Goal: Information Seeking & Learning: Learn about a topic

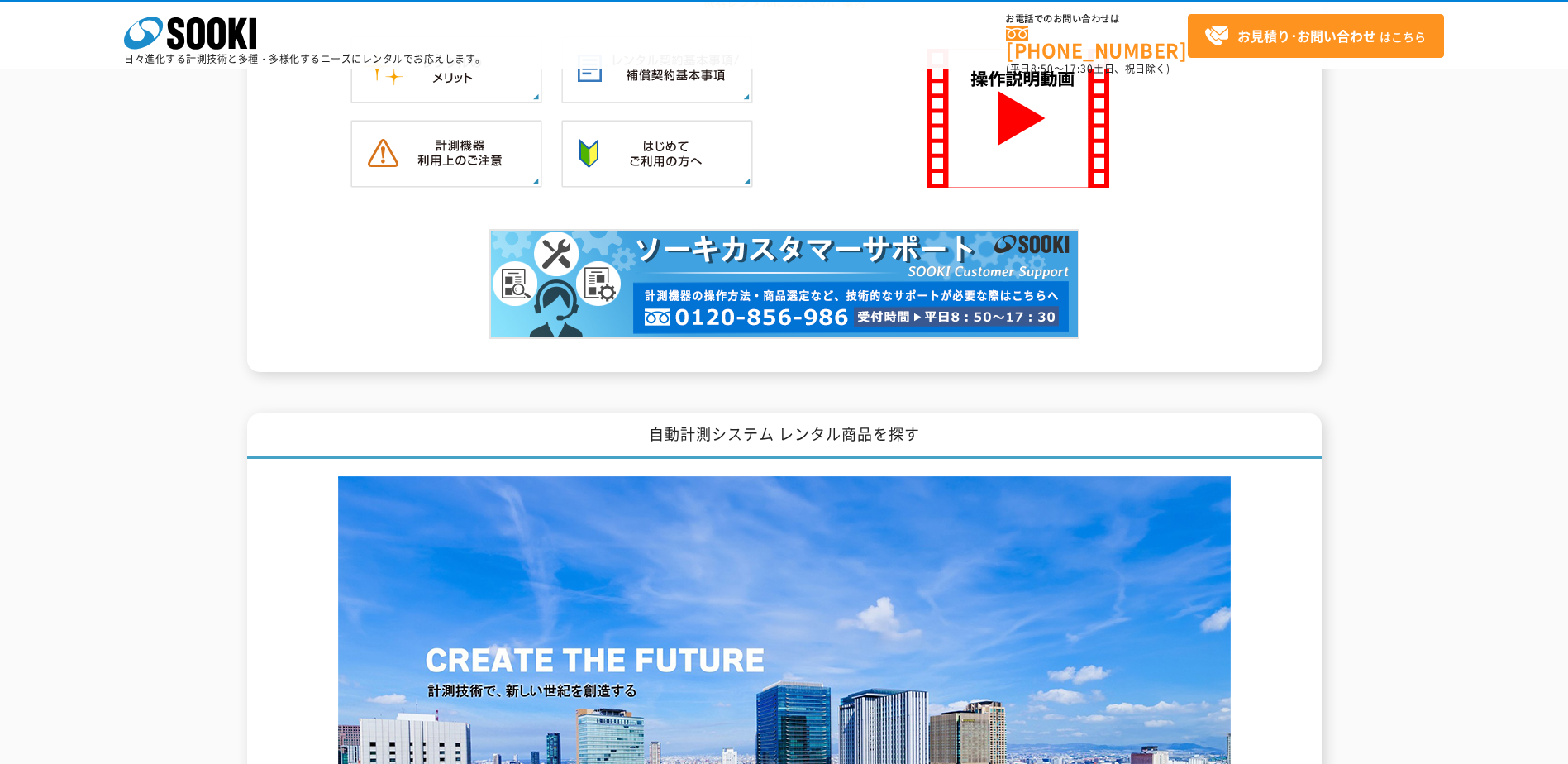
scroll to position [1872, 0]
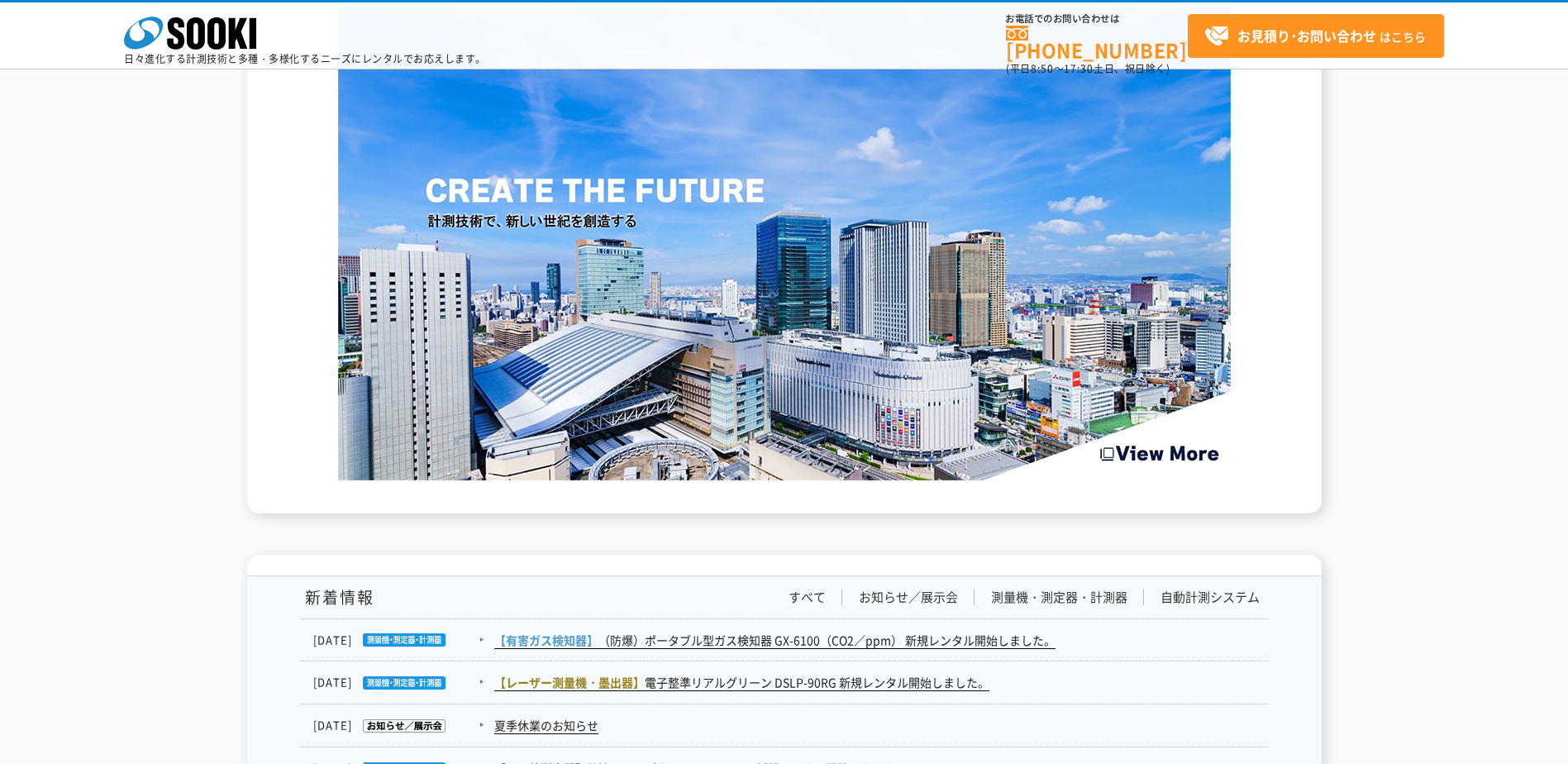
scroll to position [2397, 0]
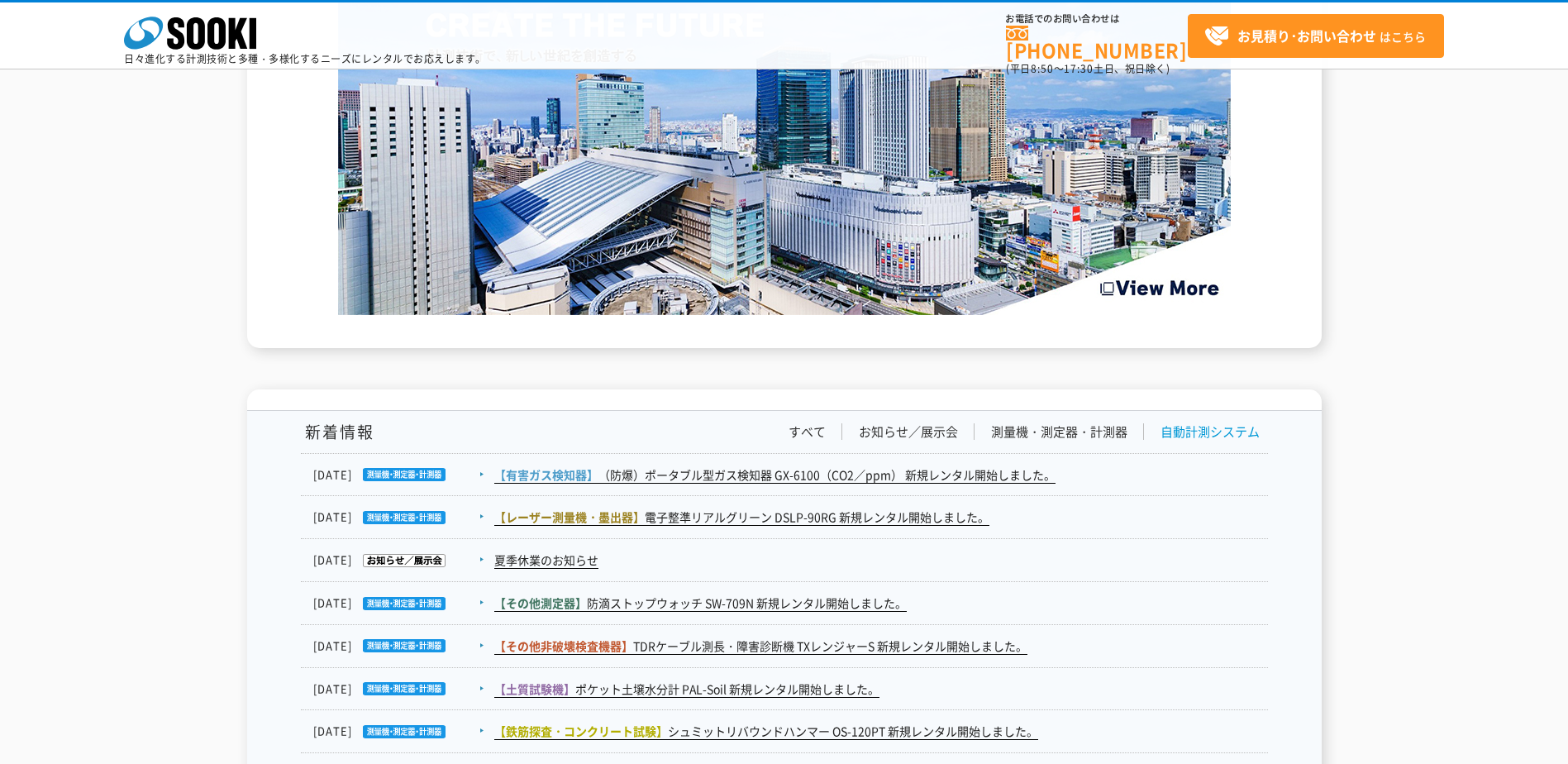
click at [1193, 433] on link "自動計測システム" at bounding box center [1210, 432] width 99 height 17
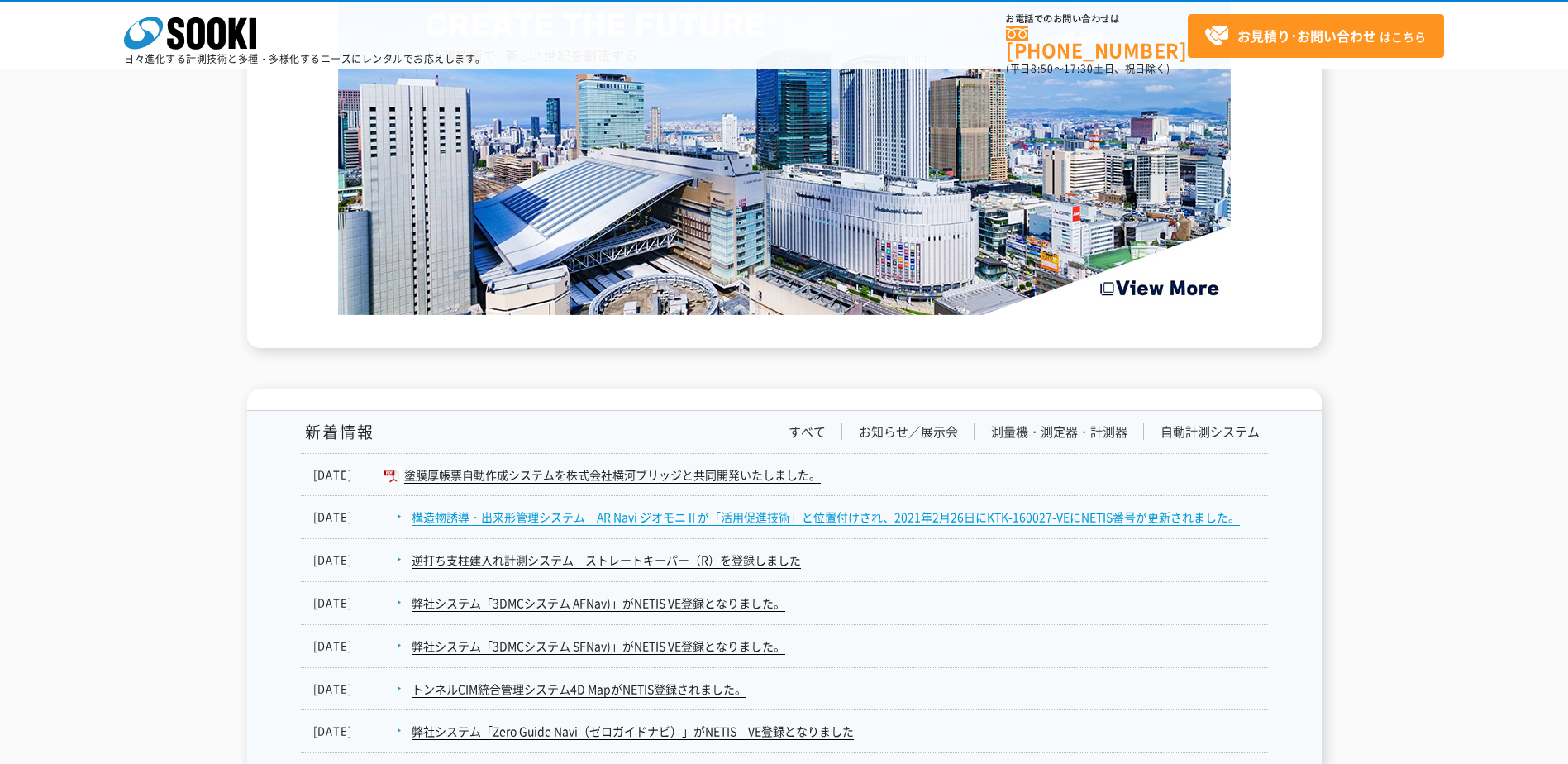
scroll to position [2480, 0]
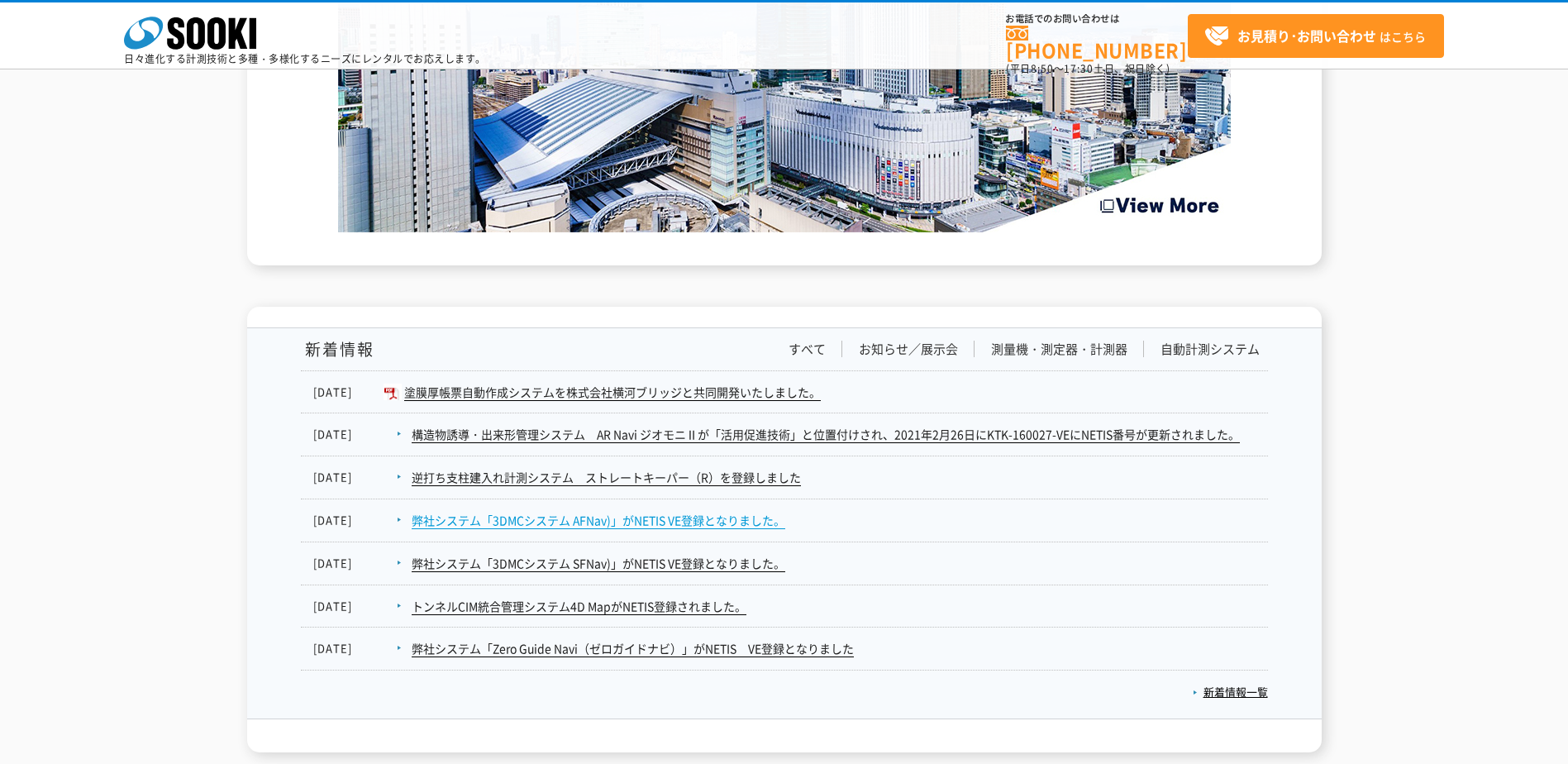
click at [508, 517] on link "弊社システム「3DMCシステム AFNav)」がNETIS VE登録となりました。" at bounding box center [599, 521] width 373 height 17
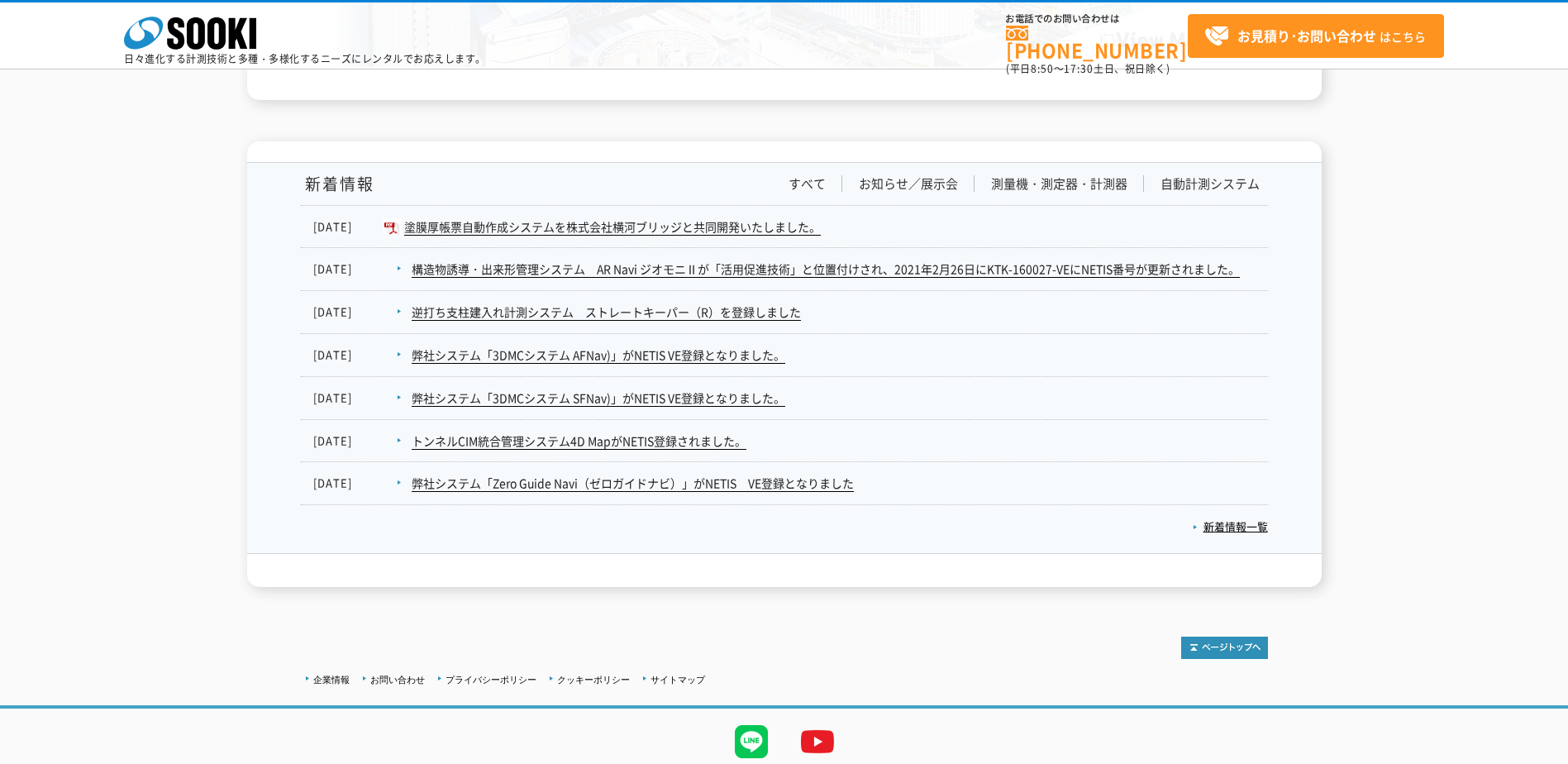
scroll to position [2703, 0]
